Goal: Navigation & Orientation: Find specific page/section

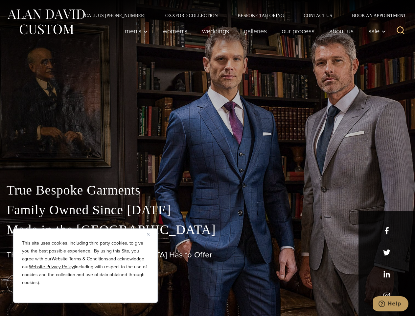
click at [207, 158] on div "True Bespoke Garments Family Owned Since [DATE] Made in [GEOGRAPHIC_DATA] The B…" at bounding box center [207, 231] width 415 height 168
click at [151, 234] on button "Close" at bounding box center [151, 234] width 8 height 8
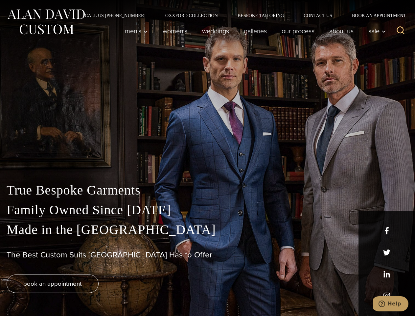
click at [85, 294] on div "True Bespoke Garments Family Owned Since [DATE] Made in [GEOGRAPHIC_DATA] The B…" at bounding box center [207, 247] width 415 height 135
click at [401, 31] on icon "Search" at bounding box center [401, 31] width 10 height 10
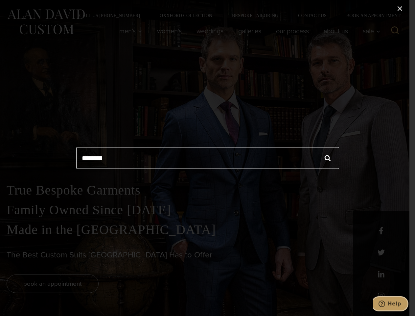
click at [385, 304] on icon "Help" at bounding box center [382, 303] width 7 height 7
